Goal: Task Accomplishment & Management: Use online tool/utility

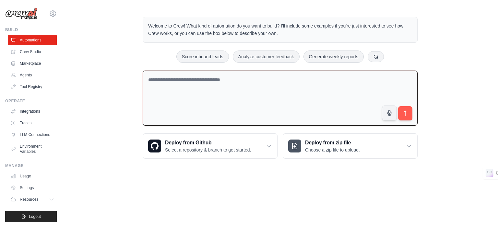
click at [272, 88] on textarea at bounding box center [280, 98] width 275 height 55
click at [394, 116] on button "button" at bounding box center [389, 113] width 16 height 16
click at [206, 76] on textarea at bounding box center [280, 98] width 275 height 55
click at [392, 114] on icon "button" at bounding box center [389, 113] width 7 height 7
type textarea "**********"
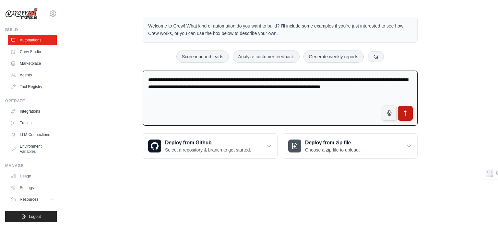
click at [408, 115] on icon "submit" at bounding box center [405, 113] width 7 height 7
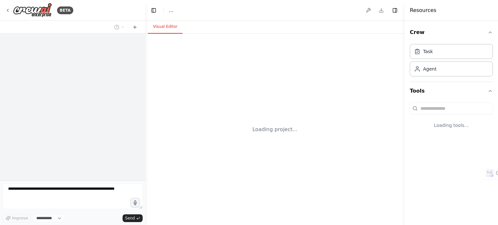
select select "****"
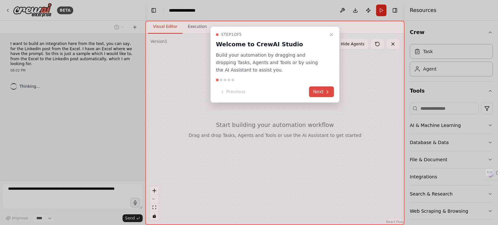
click at [324, 92] on button "Next" at bounding box center [321, 92] width 25 height 11
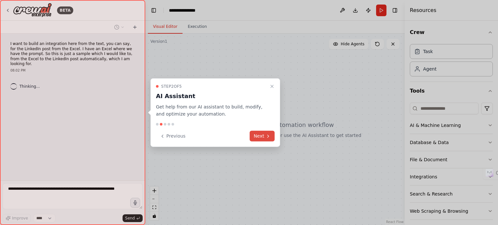
click at [260, 137] on button "Next" at bounding box center [262, 136] width 25 height 11
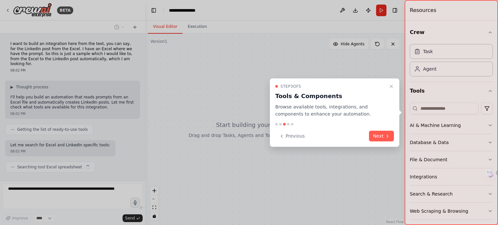
scroll to position [8, 0]
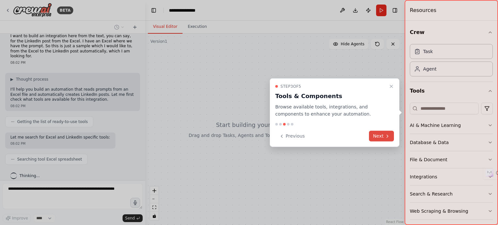
click at [379, 136] on button "Next" at bounding box center [381, 136] width 25 height 11
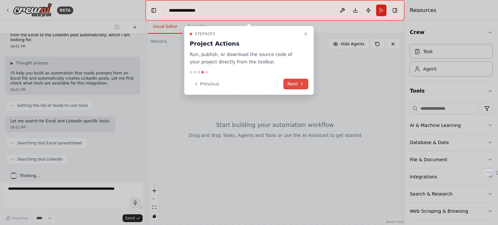
click at [296, 85] on button "Next" at bounding box center [295, 84] width 25 height 11
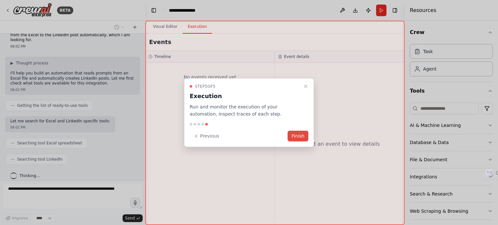
click at [296, 134] on button "Finish" at bounding box center [297, 136] width 21 height 11
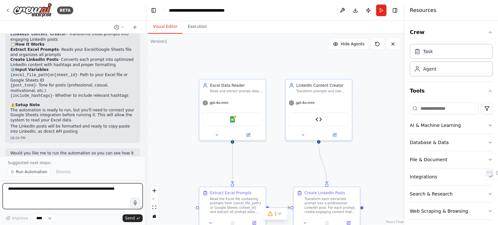
scroll to position [679, 0]
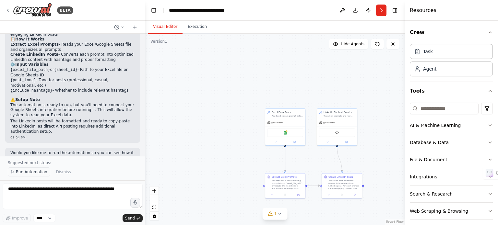
click at [32, 174] on span "Run Automation" at bounding box center [31, 171] width 31 height 5
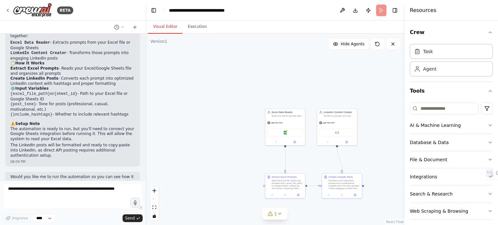
scroll to position [568, 0]
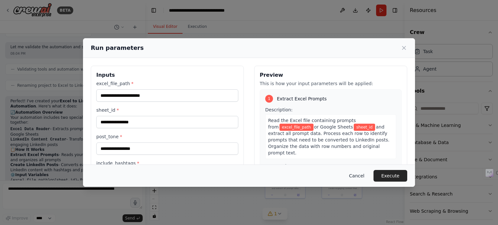
click at [358, 174] on button "Cancel" at bounding box center [357, 176] width 26 height 12
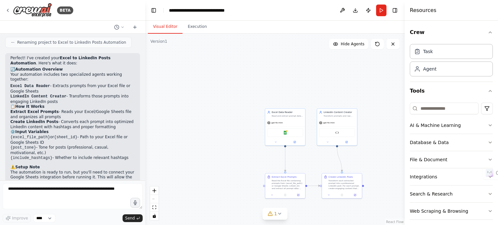
scroll to position [655, 0]
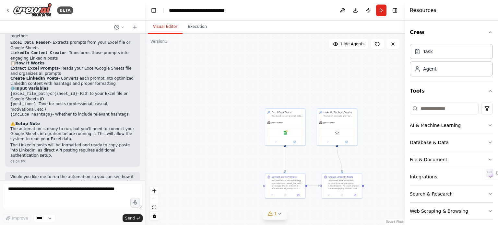
click at [271, 216] on icon at bounding box center [270, 213] width 5 height 5
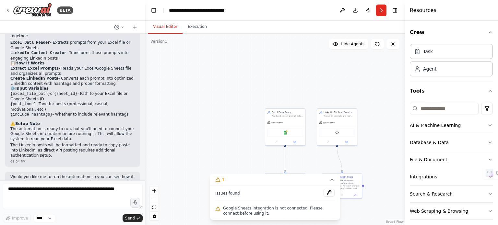
click at [234, 139] on div ".deletable-edge-delete-btn { width: 20px; height: 20px; border: 0px solid #ffff…" at bounding box center [274, 130] width 259 height 192
click at [381, 10] on button "Run" at bounding box center [381, 11] width 10 height 12
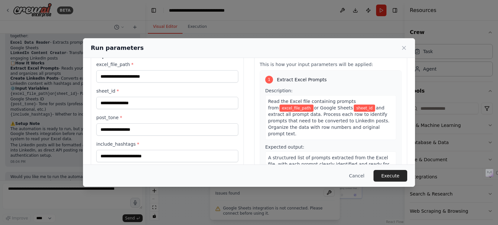
scroll to position [0, 0]
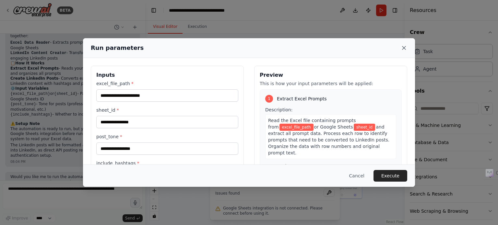
click at [405, 48] on icon at bounding box center [404, 48] width 6 height 6
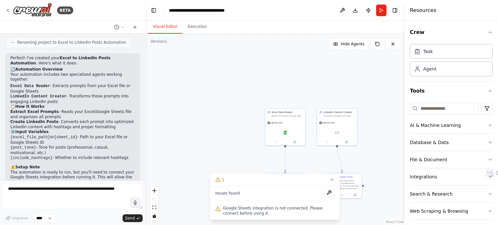
scroll to position [655, 0]
